Goal: Find specific page/section: Find specific page/section

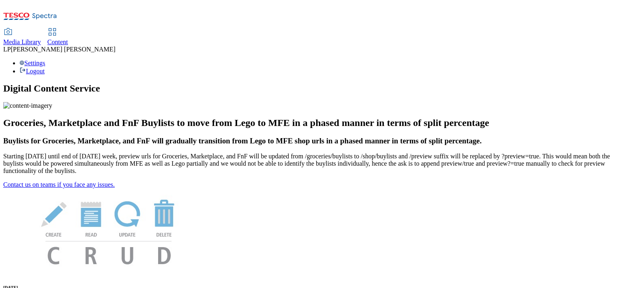
click at [41, 39] on span "Media Library" at bounding box center [22, 42] width 38 height 7
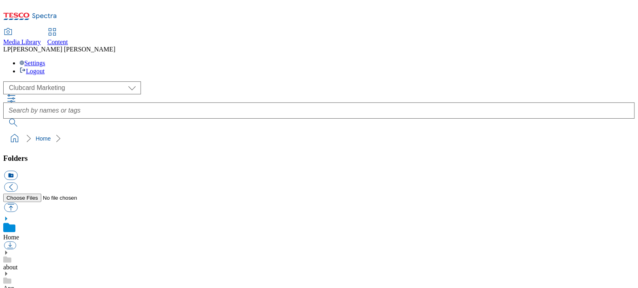
scroll to position [1, 0]
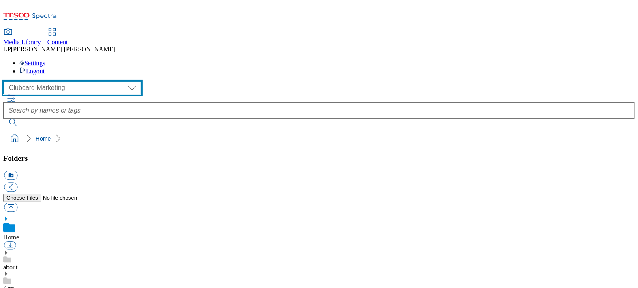
click at [43, 81] on select "Clubcard Marketing Demo Dotcom UK Emails GHS Marketing UK GHS Product UK GHS RO…" at bounding box center [72, 87] width 138 height 13
select select "flare-ghs-roi"
click at [5, 81] on select "Clubcard Marketing Demo Dotcom UK Emails GHS Marketing UK GHS Product UK GHS RO…" at bounding box center [72, 87] width 138 height 13
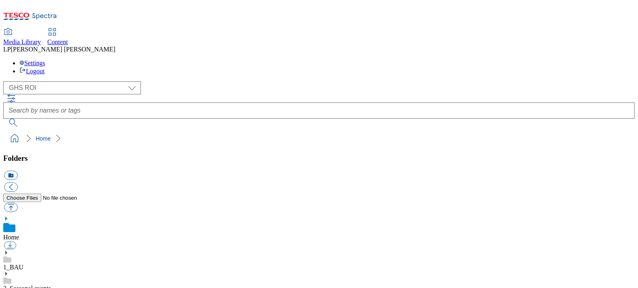
click at [68, 39] on span "Content" at bounding box center [57, 42] width 21 height 7
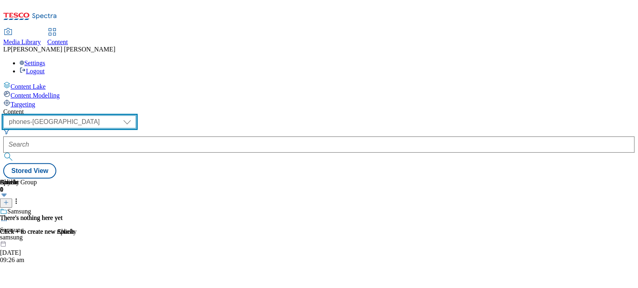
click at [136, 116] on select "dotcom-cz dotcom-hu dotcom-sk fnf-uk ghs-roi ghs-uk group-comms ighs-cz ighs-hu…" at bounding box center [69, 122] width 133 height 13
select select "ghs-roi"
click at [105, 116] on select "dotcom-cz dotcom-hu dotcom-sk fnf-uk ghs-roi ghs-uk group-comms ighs-cz ighs-hu…" at bounding box center [69, 122] width 133 height 13
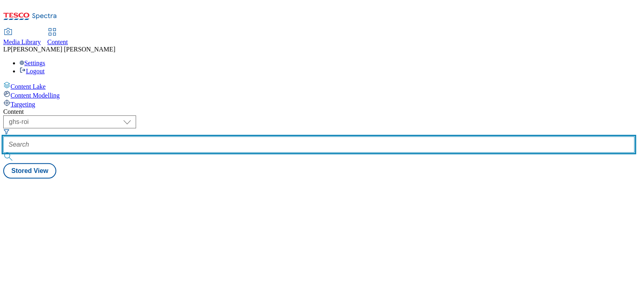
click at [217, 137] on input "text" at bounding box center [319, 145] width 632 height 16
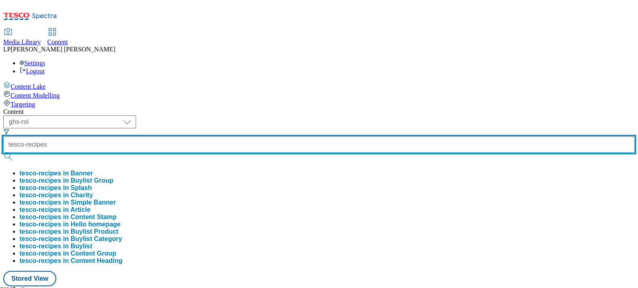
type input "tesco-recipes"
click at [3, 153] on button "submit" at bounding box center [8, 157] width 11 height 8
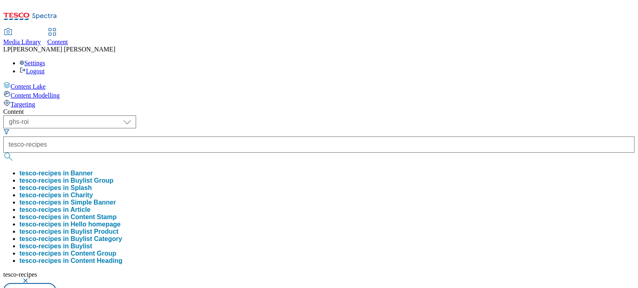
click at [93, 170] on button "tesco-recipes in Banner" at bounding box center [55, 173] width 73 height 7
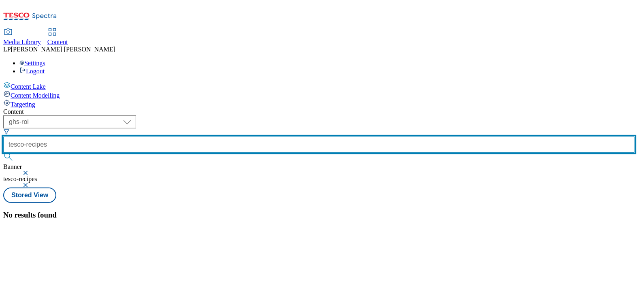
click at [257, 137] on input "tesco-recipes" at bounding box center [319, 145] width 632 height 16
click at [3, 153] on button "submit" at bounding box center [8, 157] width 11 height 8
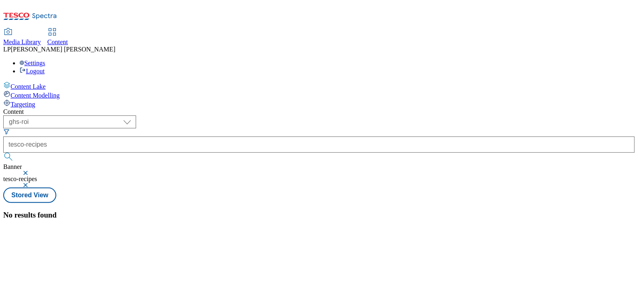
click at [30, 171] on button "button" at bounding box center [26, 173] width 8 height 5
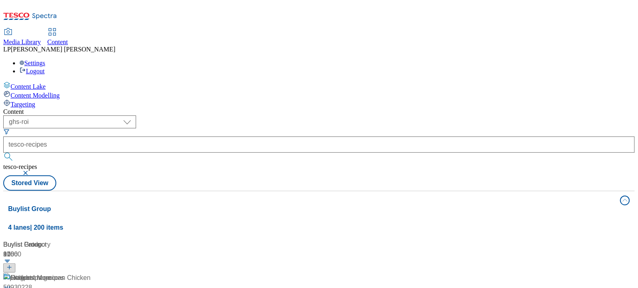
click at [30, 171] on button "button" at bounding box center [26, 173] width 8 height 5
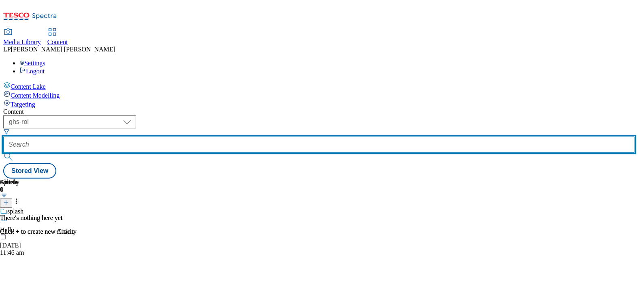
click at [239, 137] on input "text" at bounding box center [319, 145] width 632 height 16
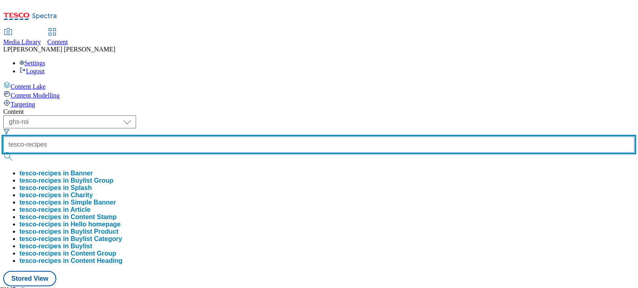
type input "tesco-recipes"
click at [3, 153] on button "submit" at bounding box center [8, 157] width 11 height 8
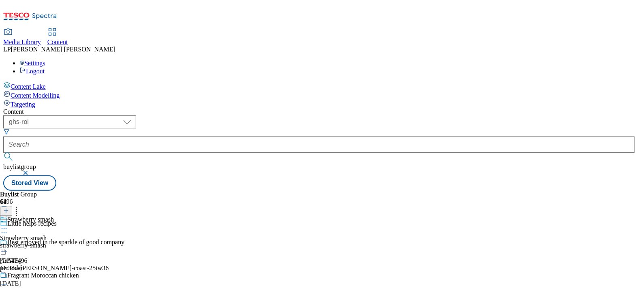
scroll to position [2354, 0]
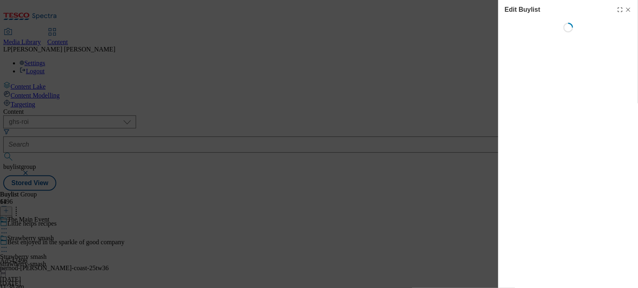
select select "evergreen"
select select "Meal"
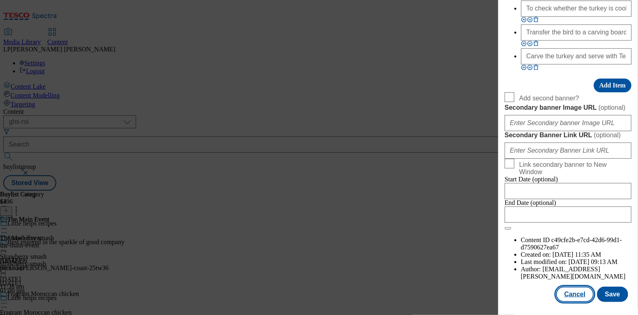
click at [569, 288] on button "Cancel" at bounding box center [575, 294] width 37 height 15
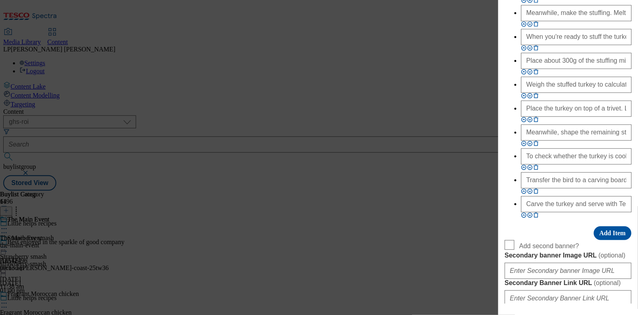
select select "evergreen"
select select "Meal"
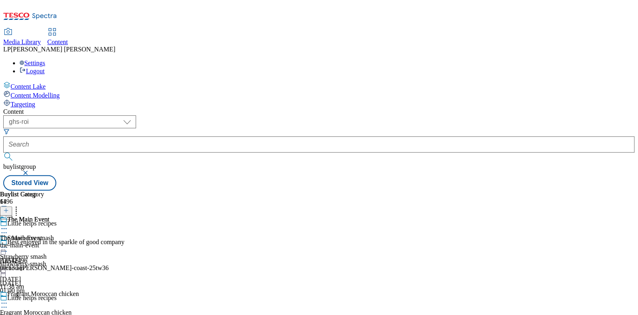
click at [103, 261] on div "strawberry-smash" at bounding box center [51, 264] width 103 height 7
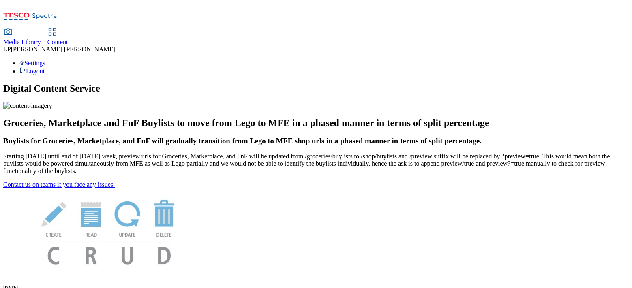
click at [41, 39] on span "Media Library" at bounding box center [22, 42] width 38 height 7
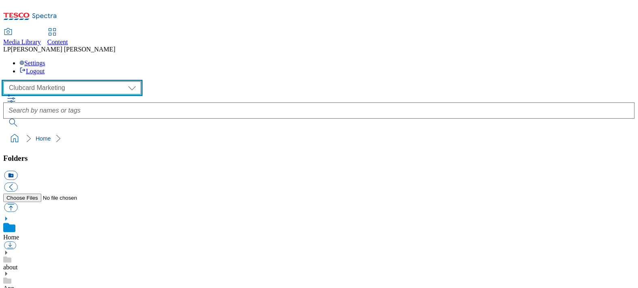
click at [58, 81] on select "Clubcard Marketing Demo Dotcom UK Emails GHS Marketing UK GHS Product UK GHS RO…" at bounding box center [72, 87] width 138 height 13
select select "flare-ghs-roi"
click at [5, 81] on select "Clubcard Marketing Demo Dotcom UK Emails GHS Marketing UK GHS Product UK GHS RO…" at bounding box center [72, 87] width 138 height 13
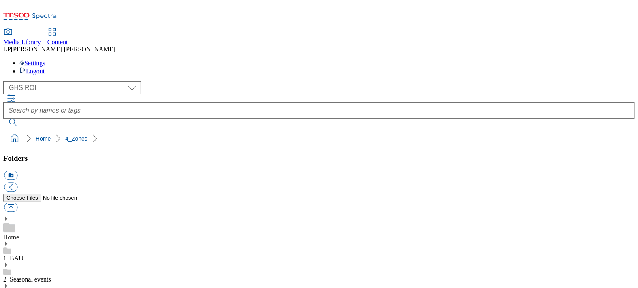
scroll to position [499, 0]
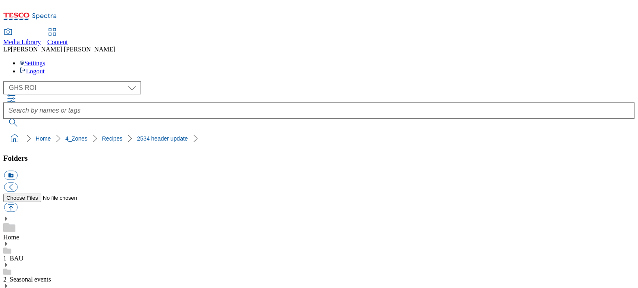
scroll to position [137, 0]
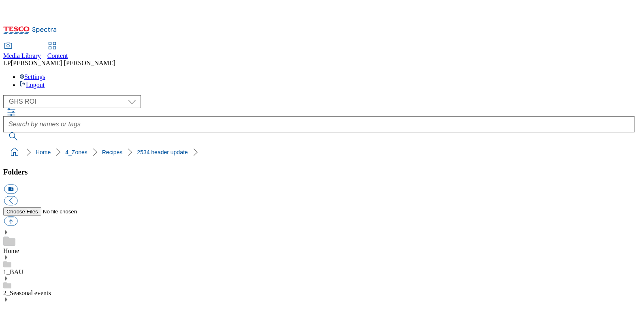
scroll to position [445, 0]
